Goal: Transaction & Acquisition: Book appointment/travel/reservation

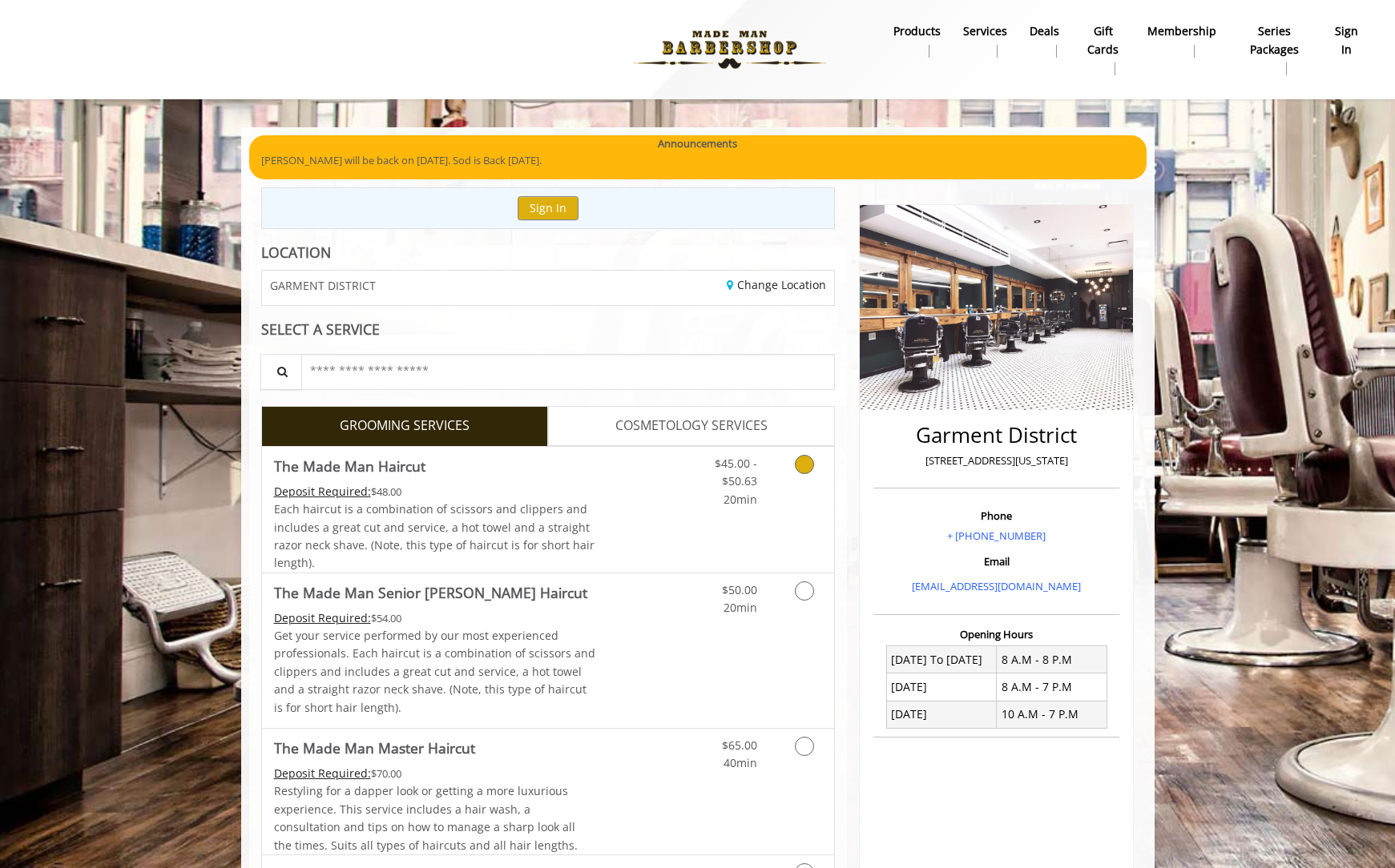
click at [784, 519] on div "$45.00 - $50.63 20min" at bounding box center [763, 509] width 144 height 125
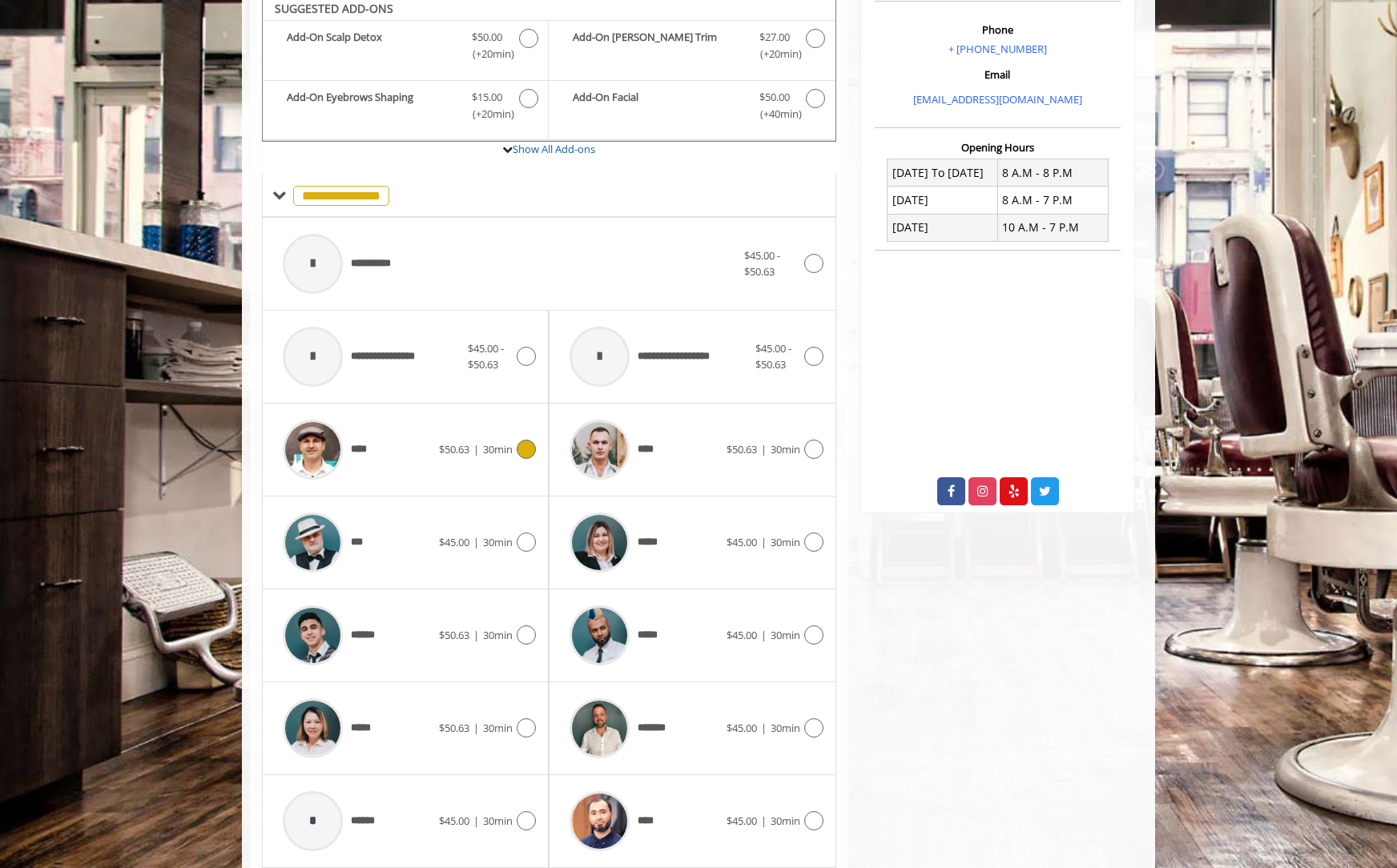
click at [409, 462] on div "****" at bounding box center [356, 450] width 164 height 76
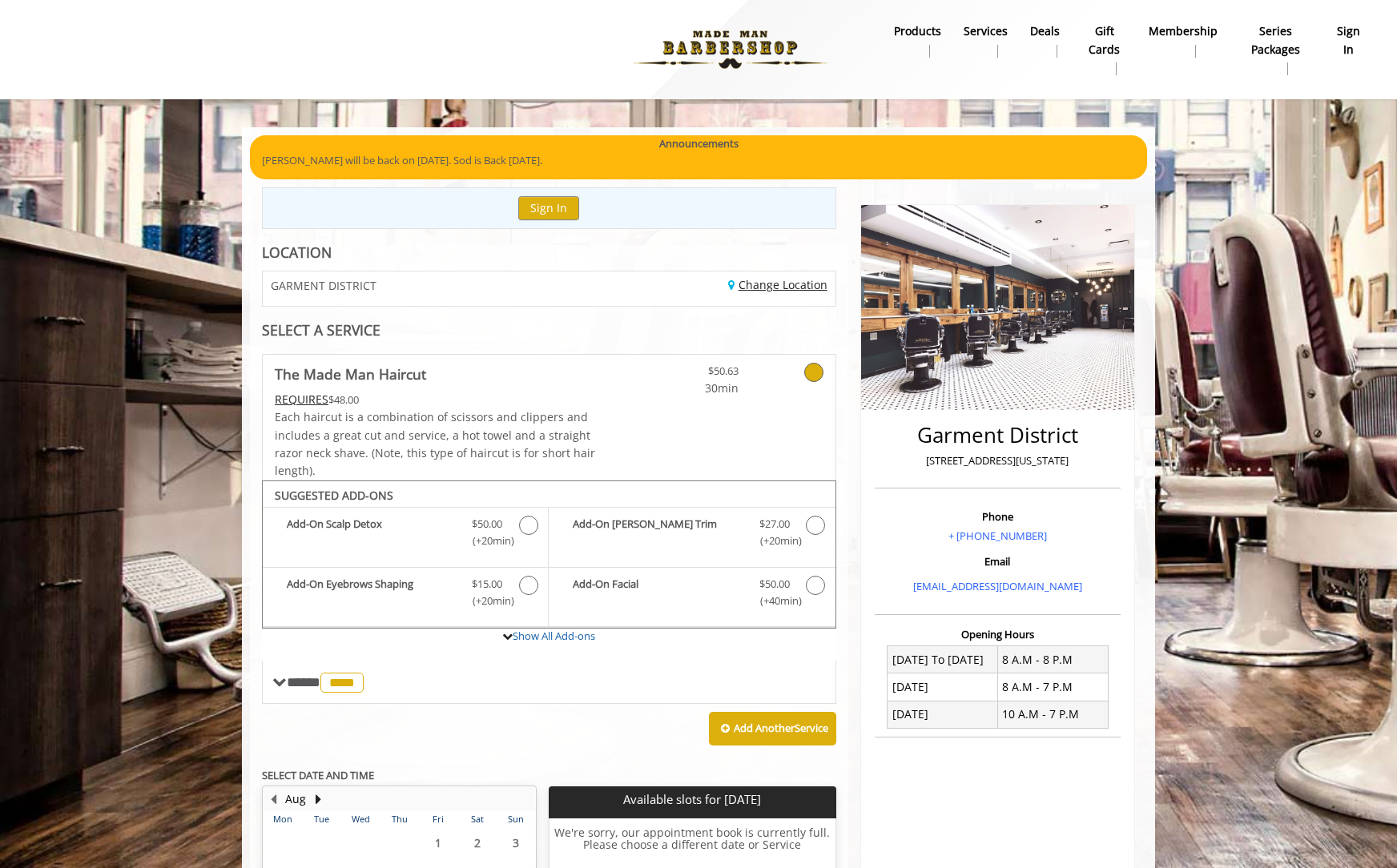
click at [795, 292] on link "Change Location" at bounding box center [777, 284] width 99 height 15
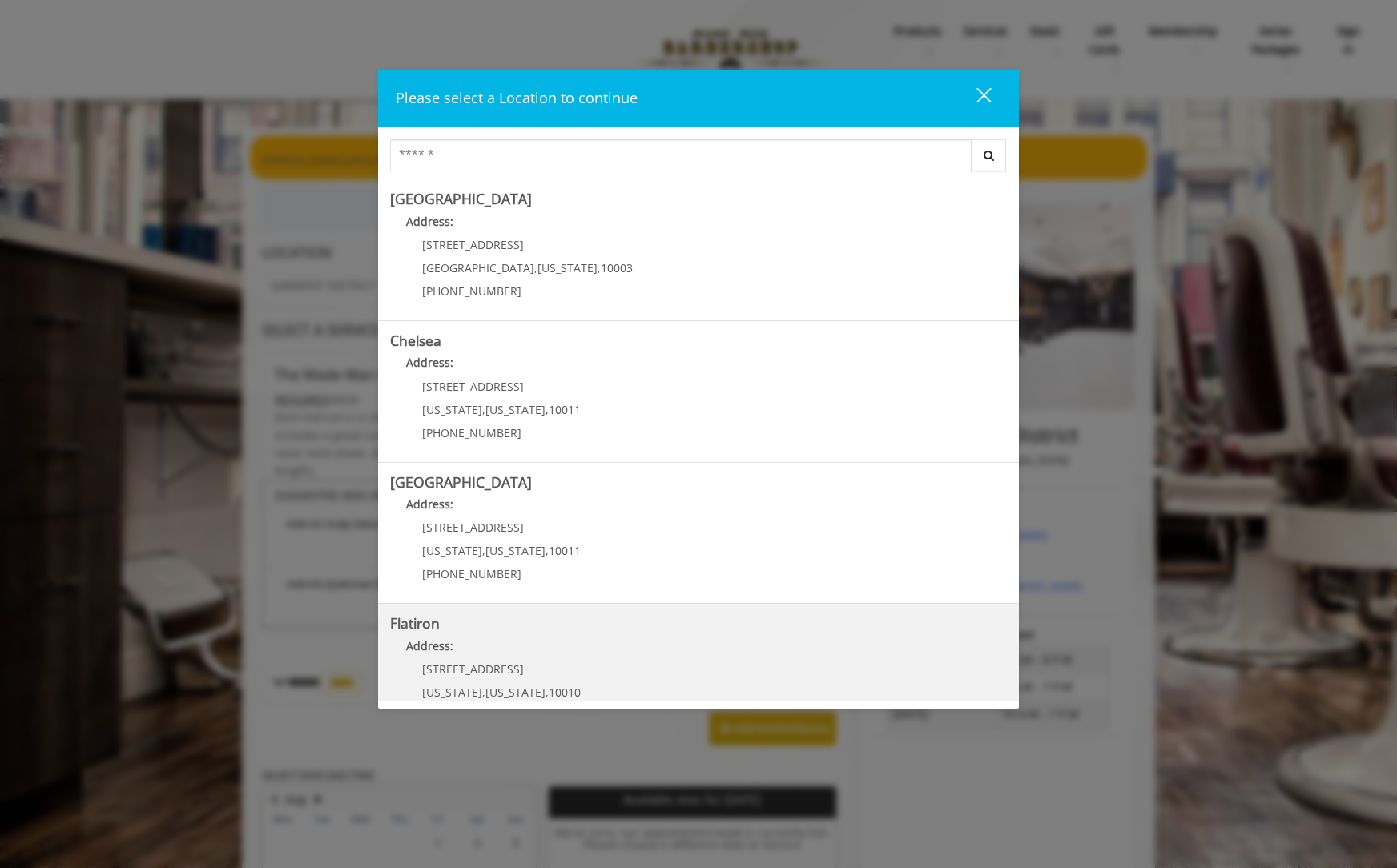
click at [710, 626] on h5 "Flatiron" at bounding box center [698, 623] width 617 height 15
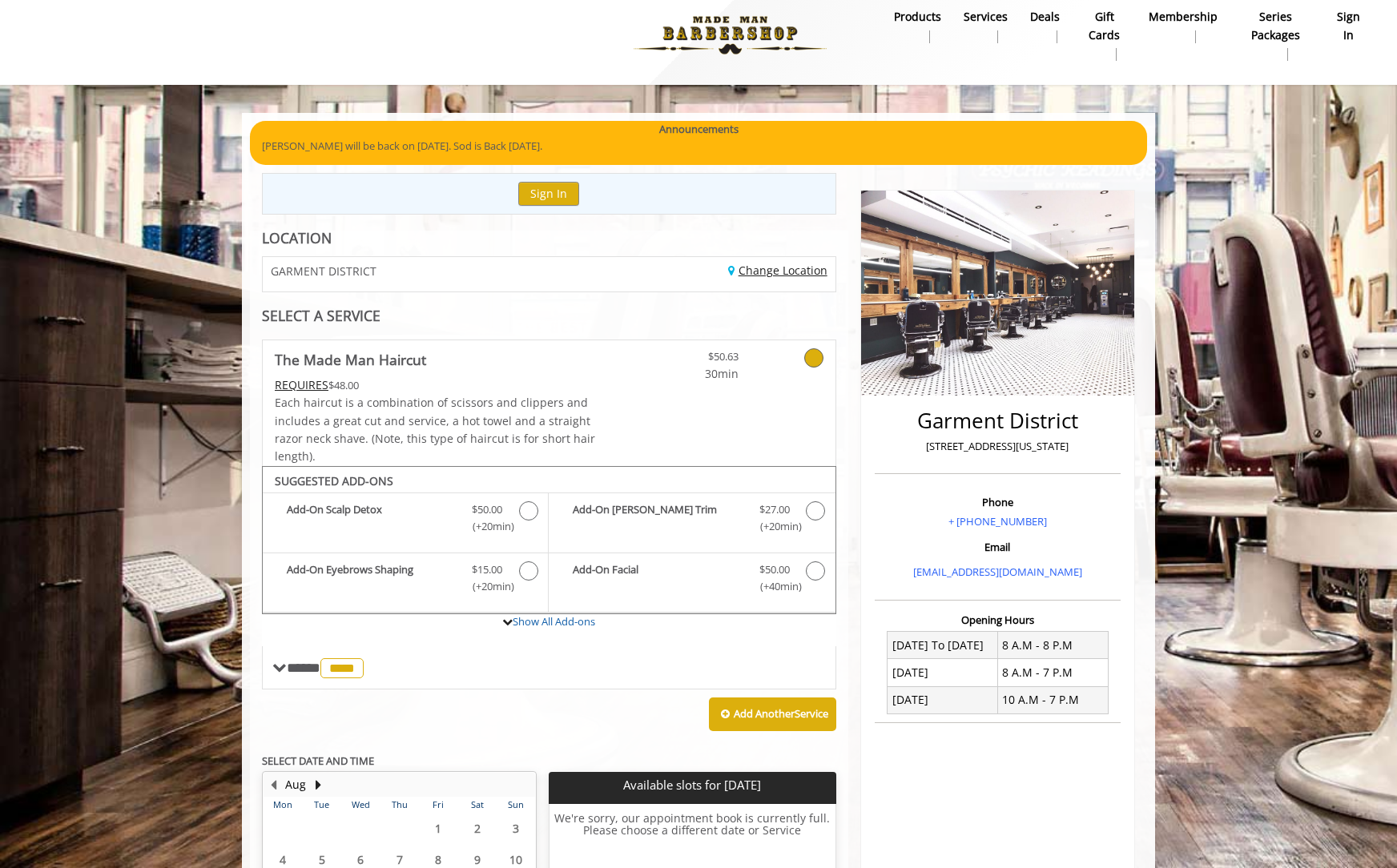
scroll to position [212, 0]
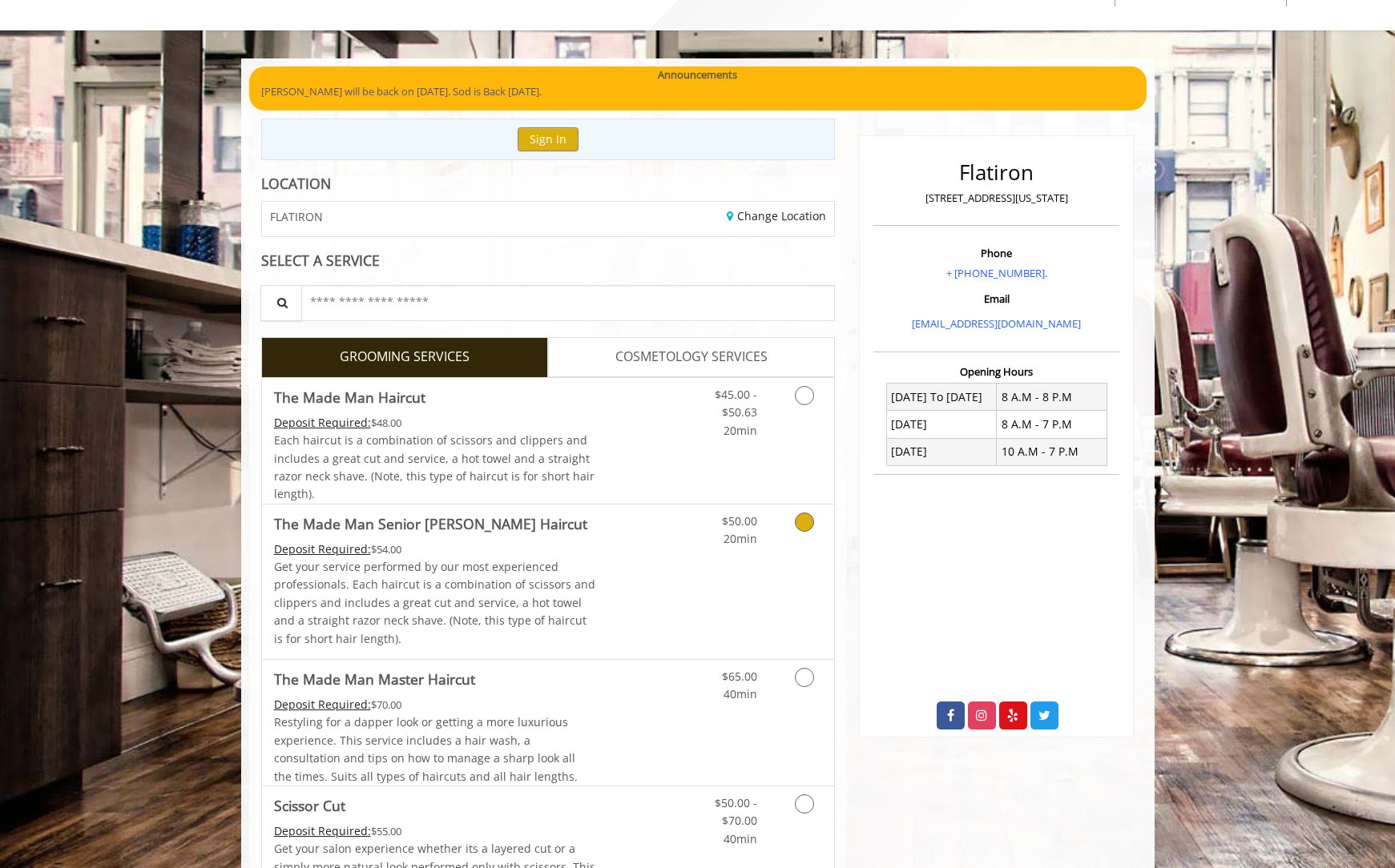
scroll to position [283, 0]
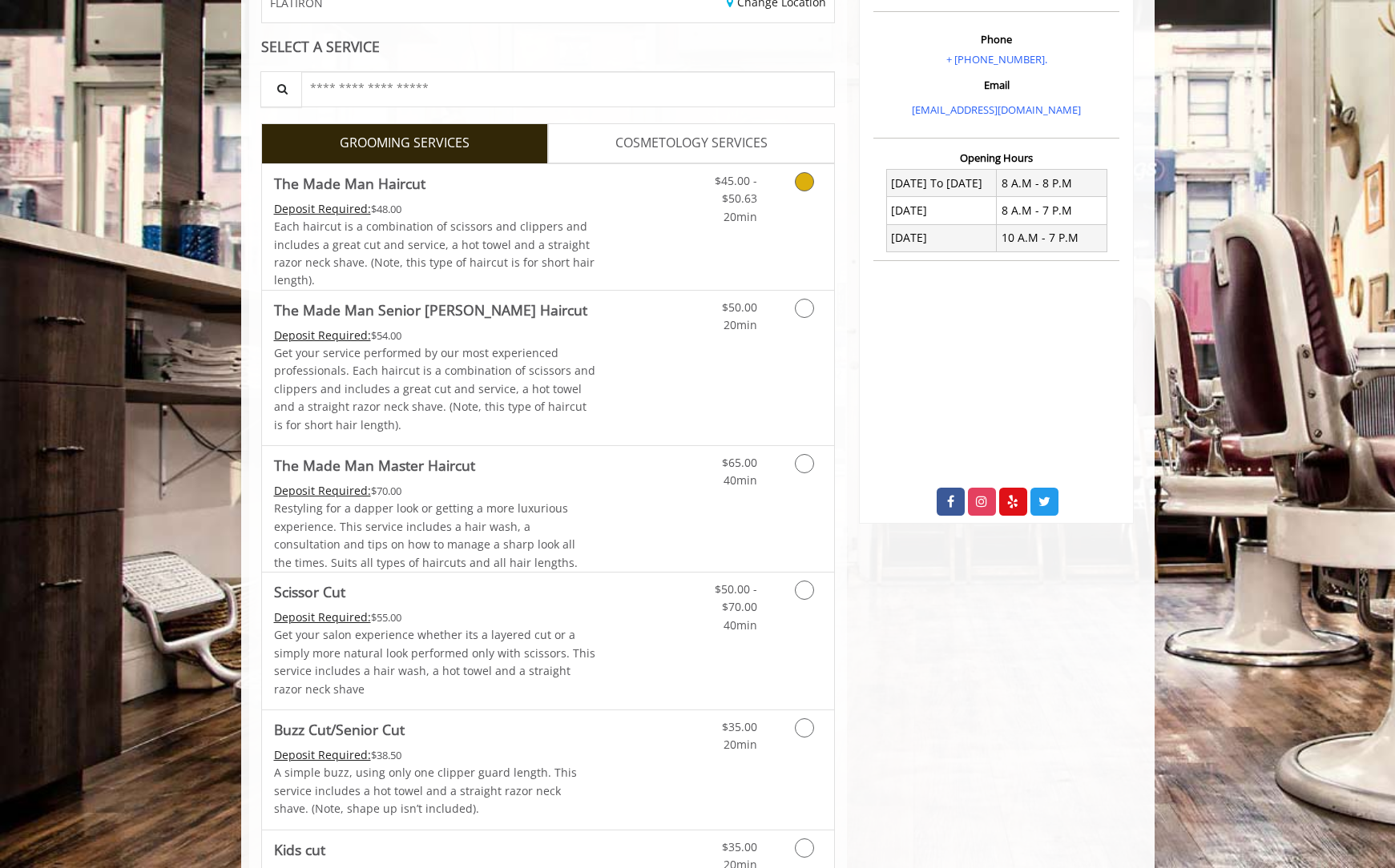
click at [590, 231] on div "Each haircut is a combination of scissors and clippers and includes a great cut…" at bounding box center [434, 254] width 322 height 72
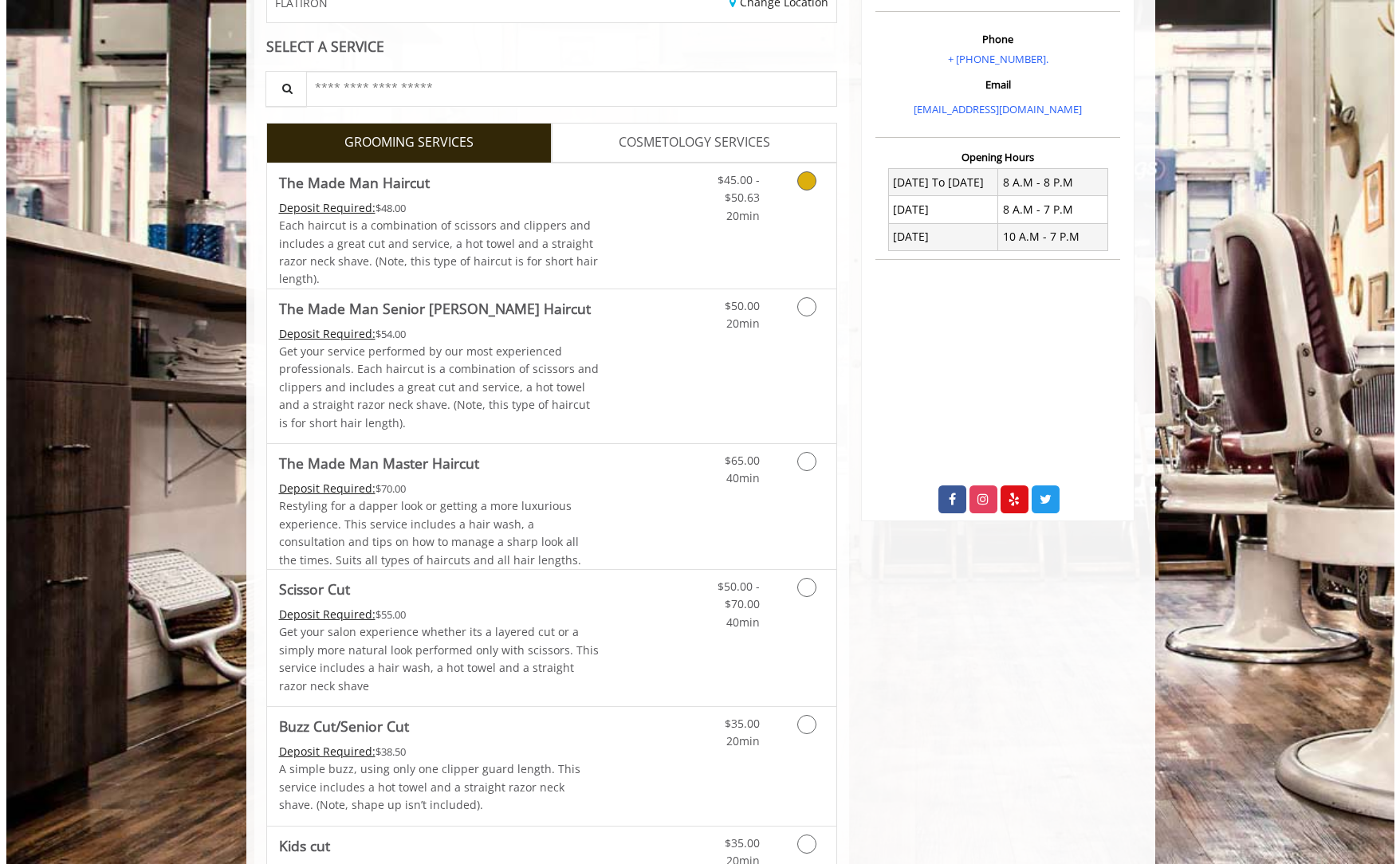
scroll to position [0, 0]
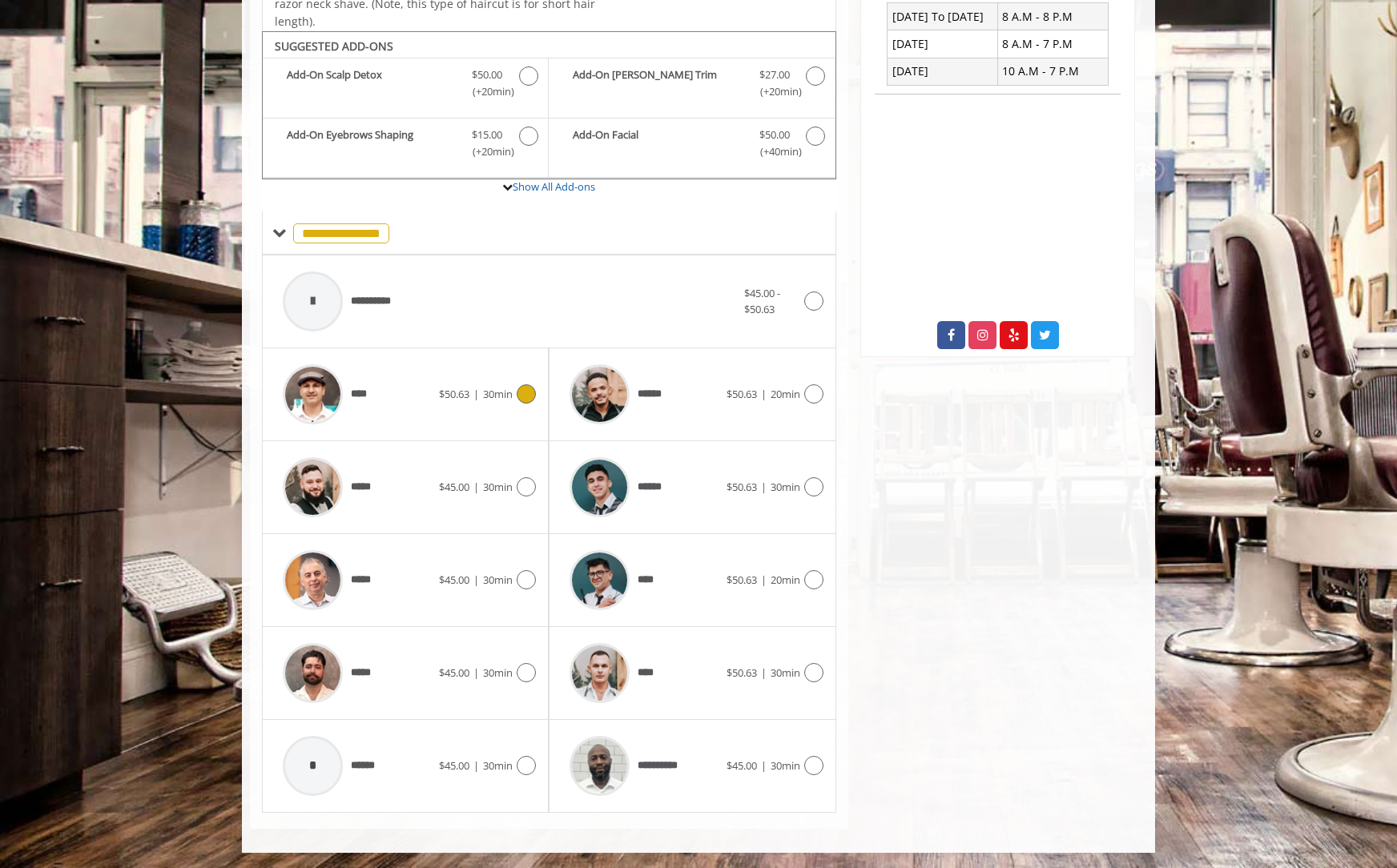
click at [425, 407] on div "****" at bounding box center [356, 395] width 164 height 76
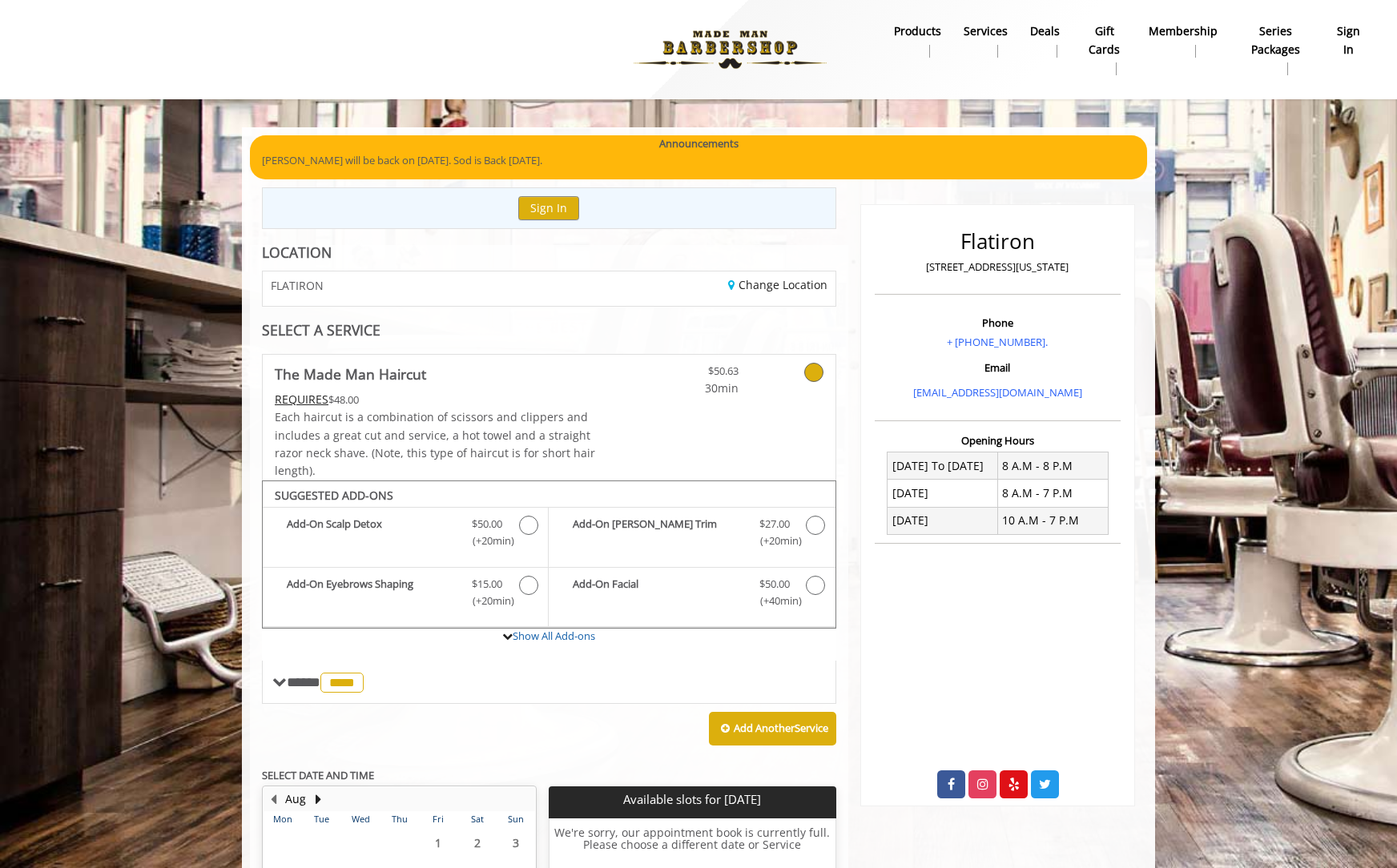
click at [796, 276] on div "Change Location" at bounding box center [698, 288] width 298 height 34
click at [792, 288] on link "Change Location" at bounding box center [777, 284] width 99 height 15
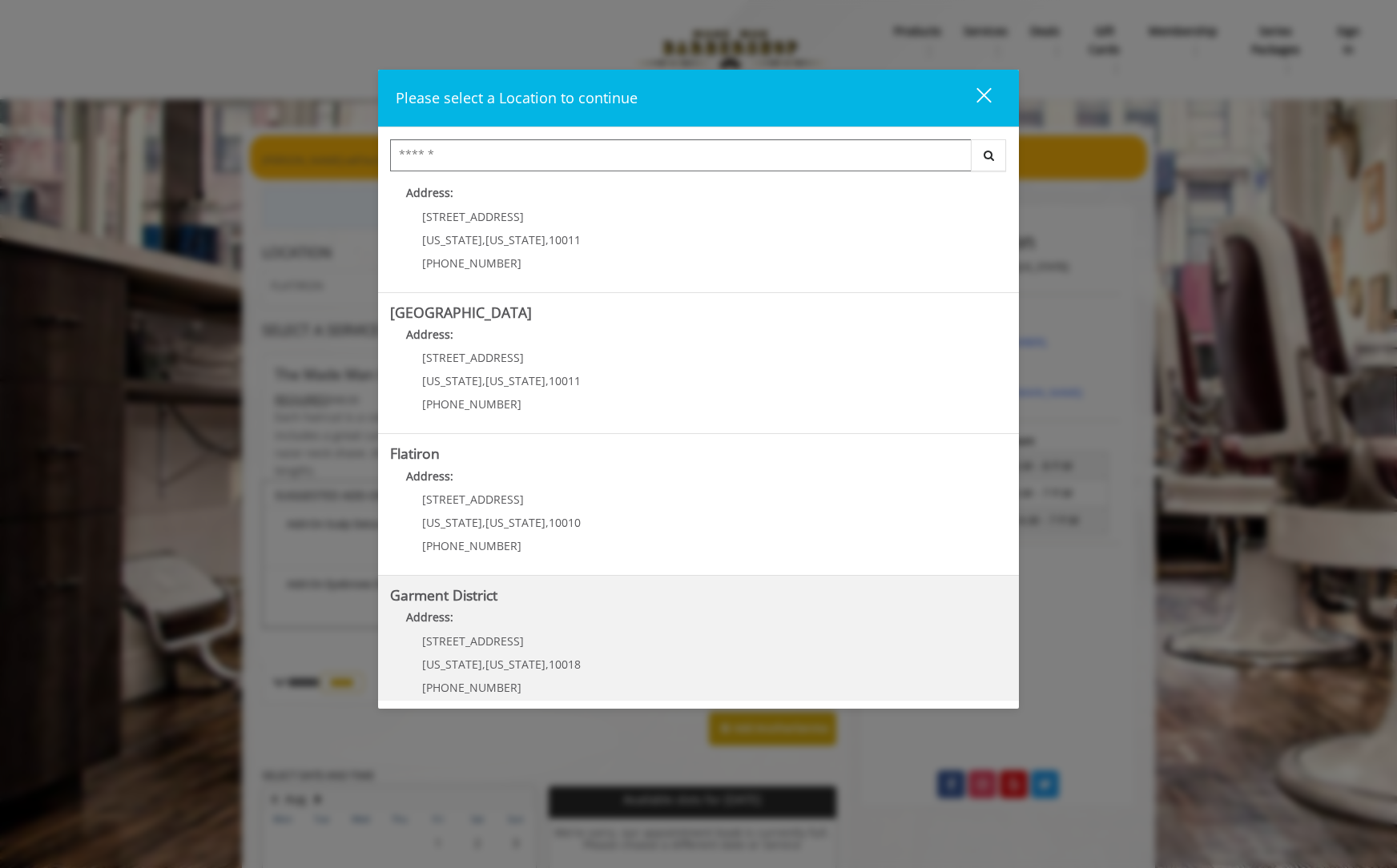
scroll to position [186, 0]
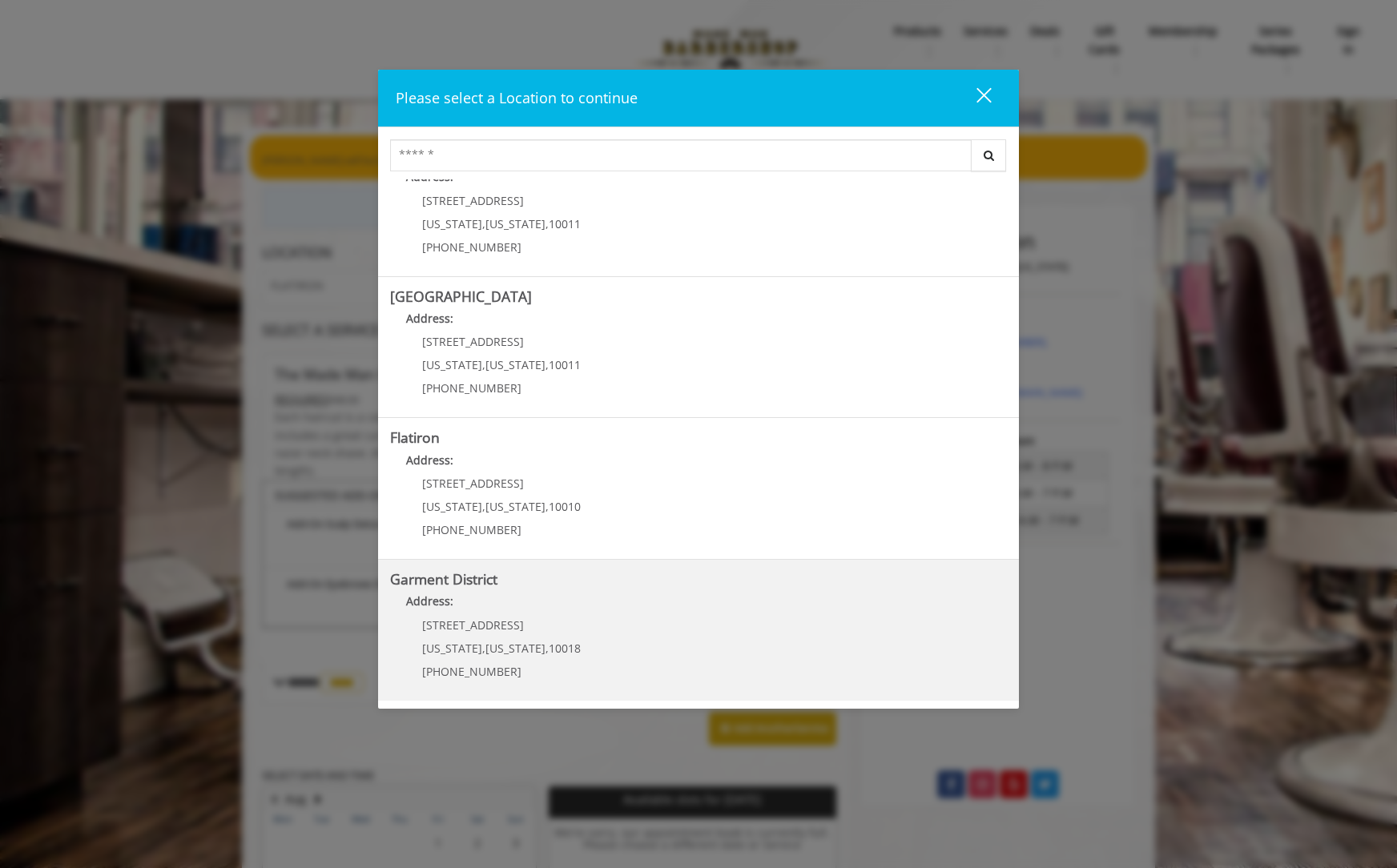
click at [668, 586] on h5 "Garment District" at bounding box center [698, 579] width 617 height 15
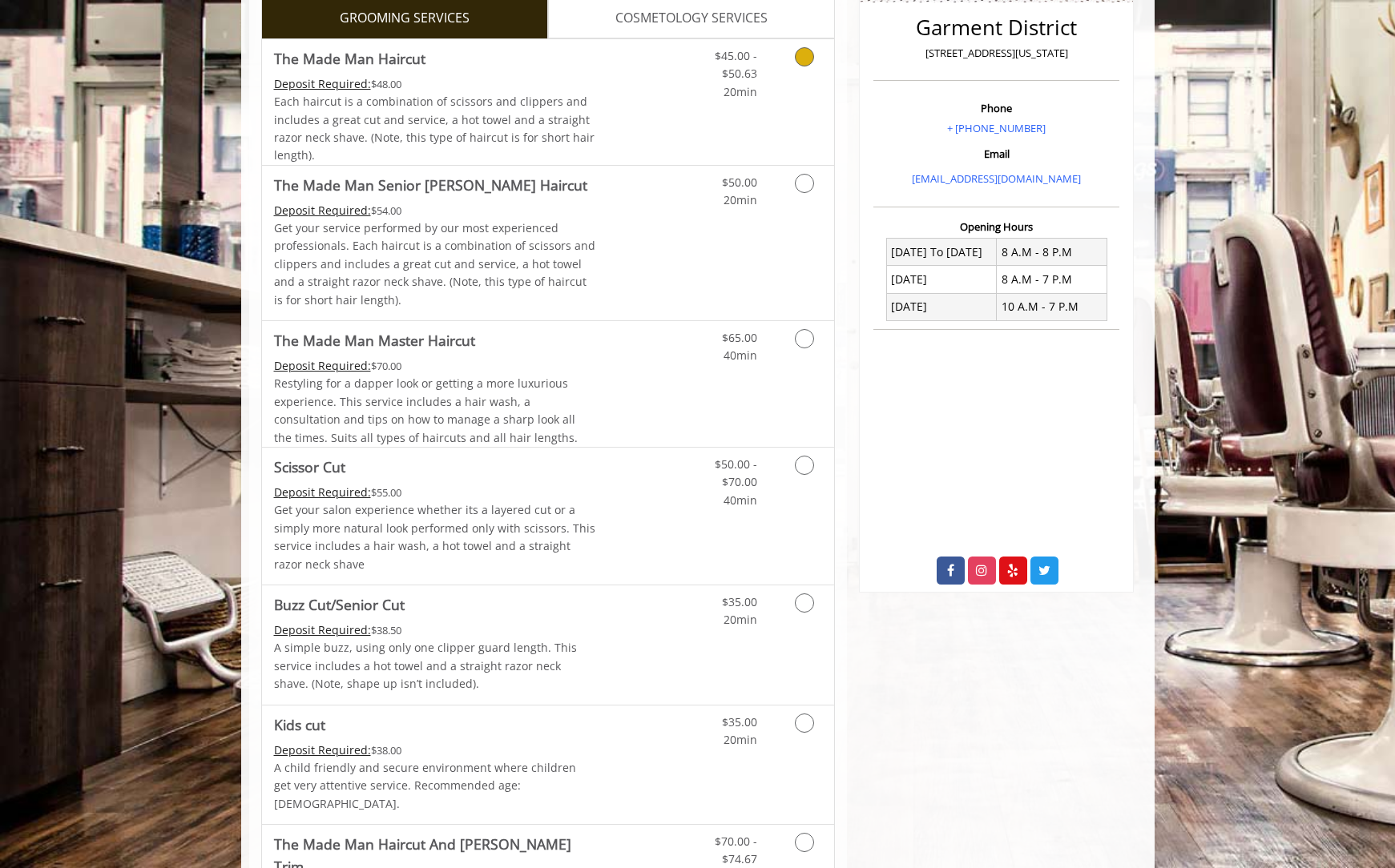
click at [652, 102] on link "Discounted Price" at bounding box center [643, 102] width 96 height 125
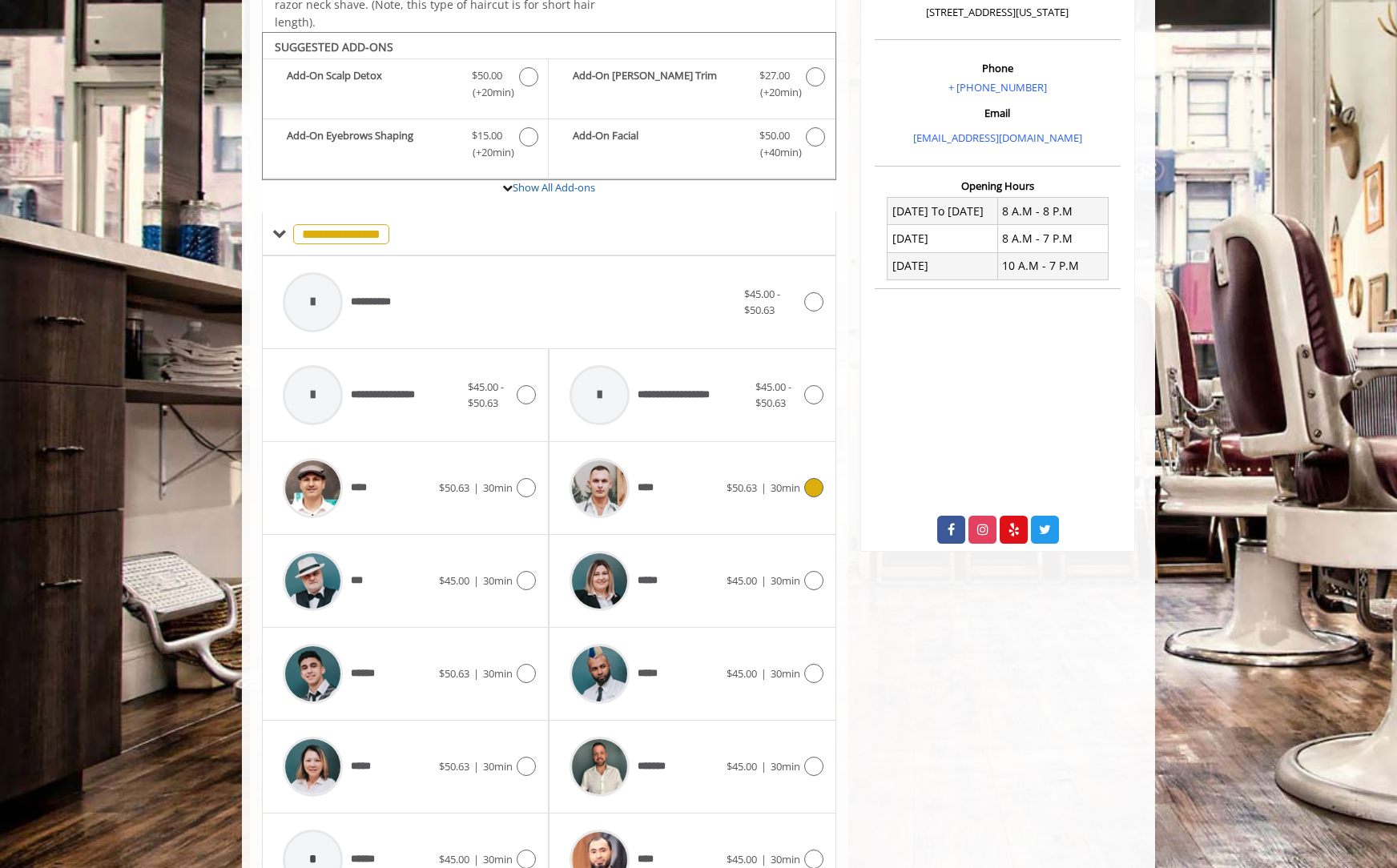
scroll to position [480, 0]
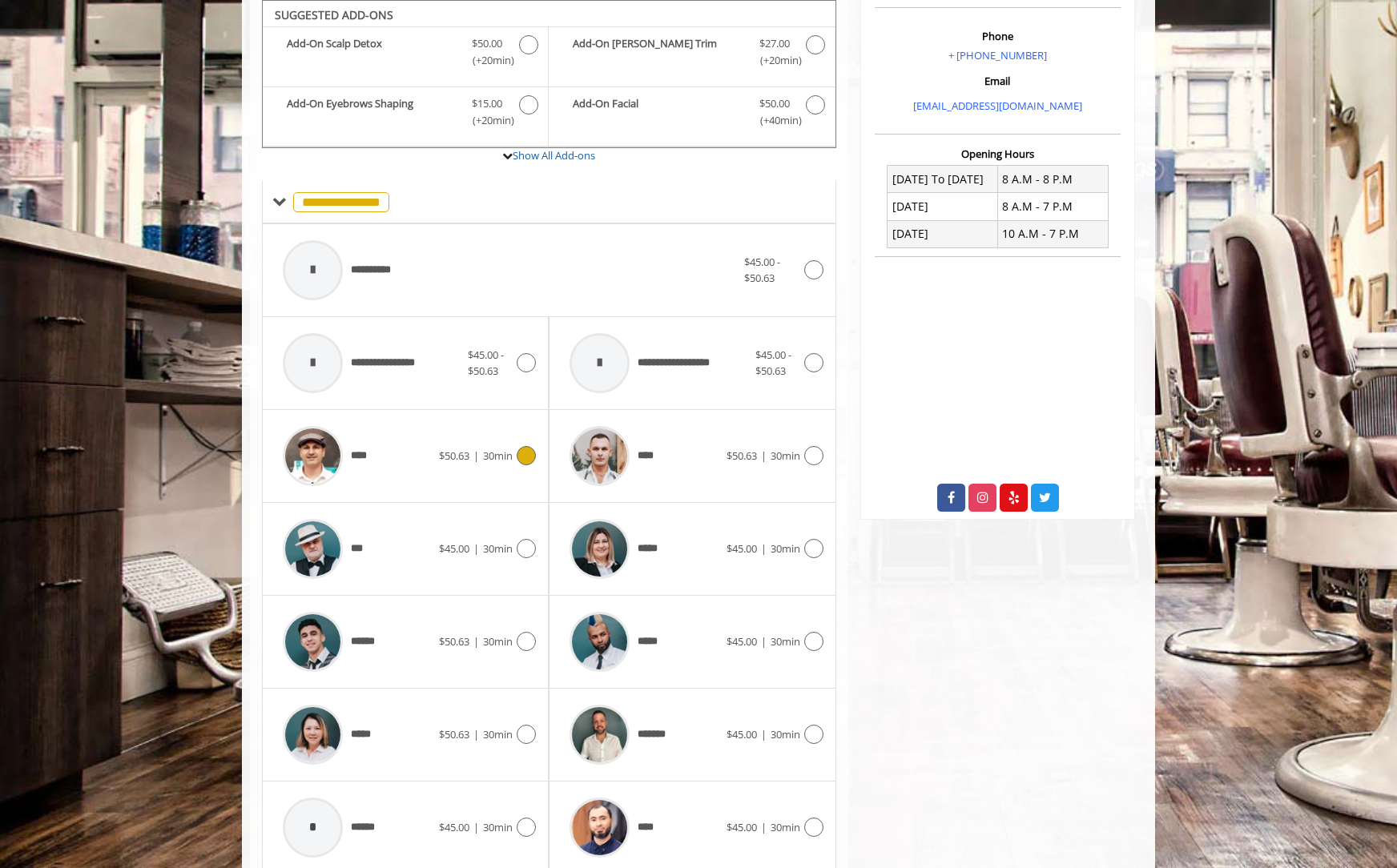
click at [453, 487] on div "**** $50.63 | 30min" at bounding box center [405, 456] width 261 height 76
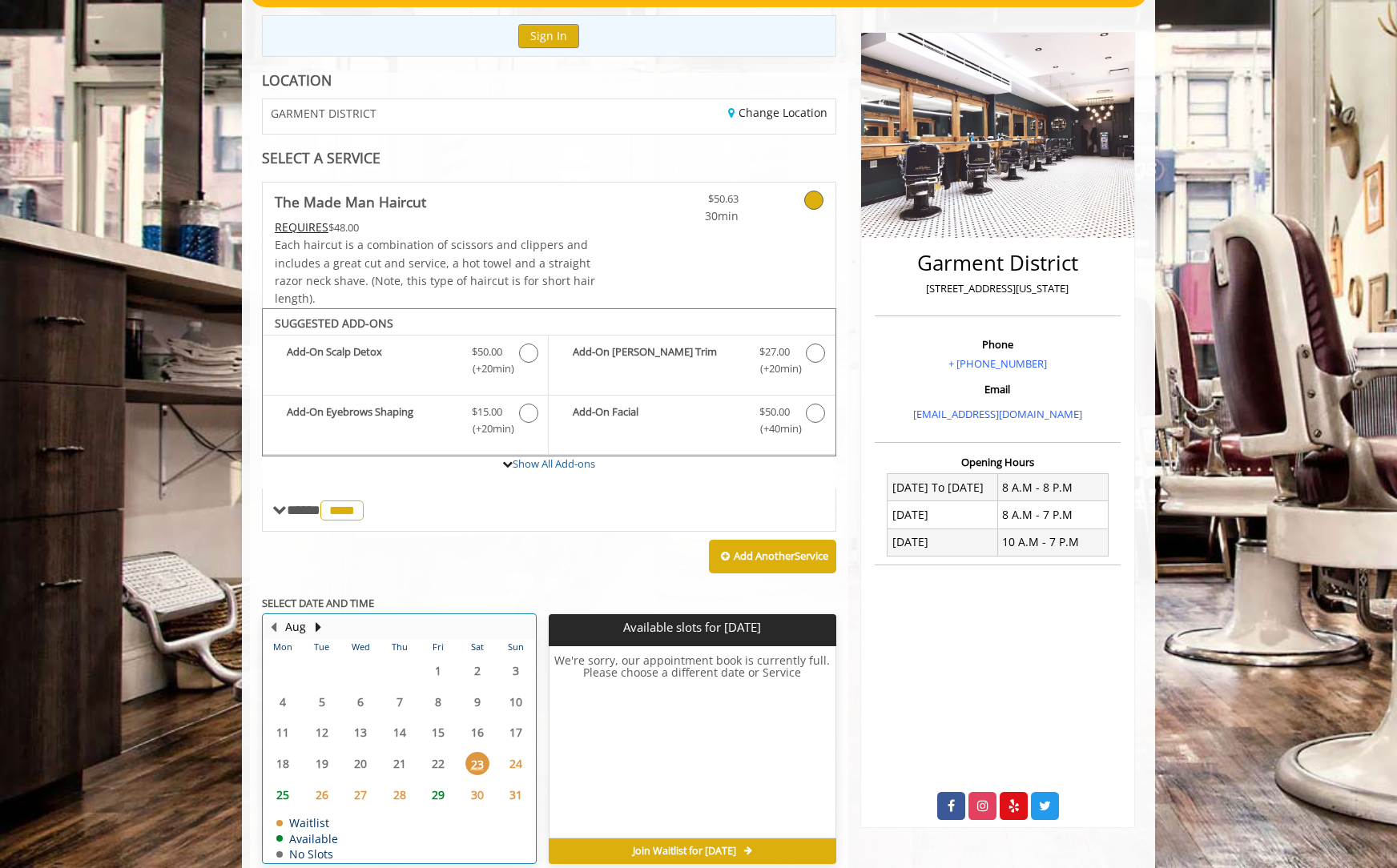
scroll to position [246, 0]
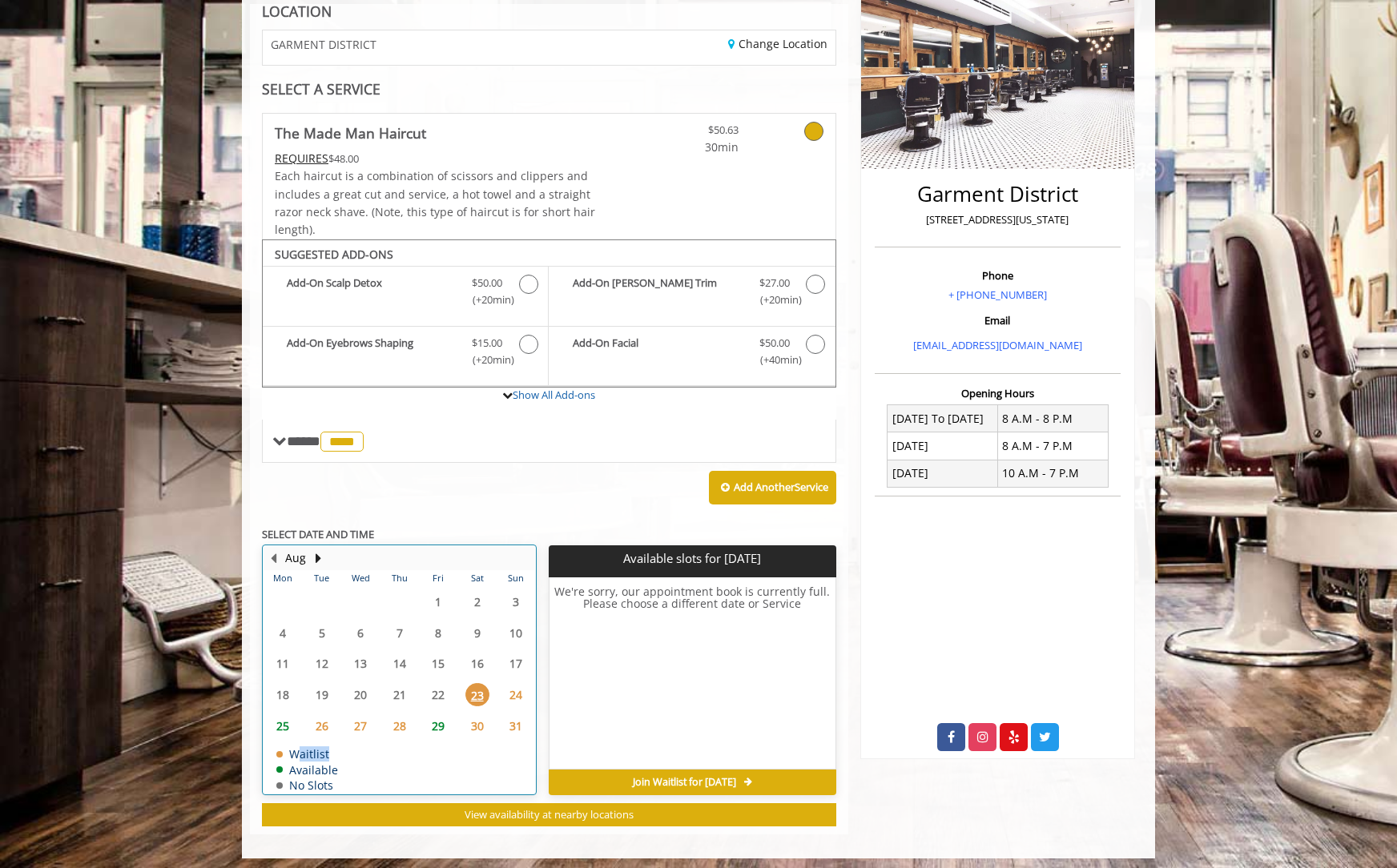
click at [446, 800] on div "Aug Mon Tue Wed Thu Fri Sat Sun 28 29 30 31 1 2 3 4 5 6 7 8 9 10 11 12 13 14 15…" at bounding box center [549, 686] width 574 height 281
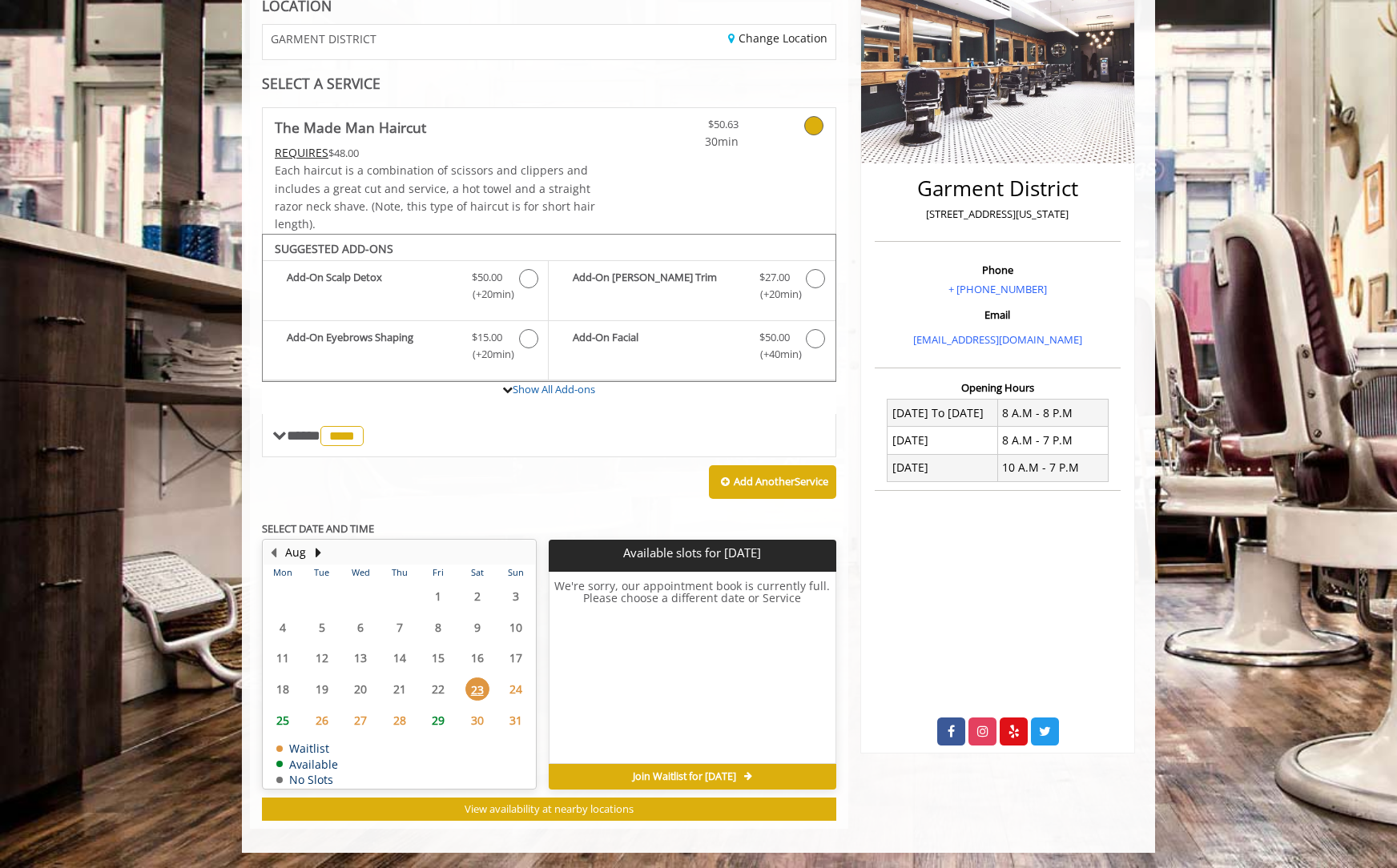
click at [439, 716] on span "29" at bounding box center [438, 721] width 24 height 23
